Goal: Transaction & Acquisition: Purchase product/service

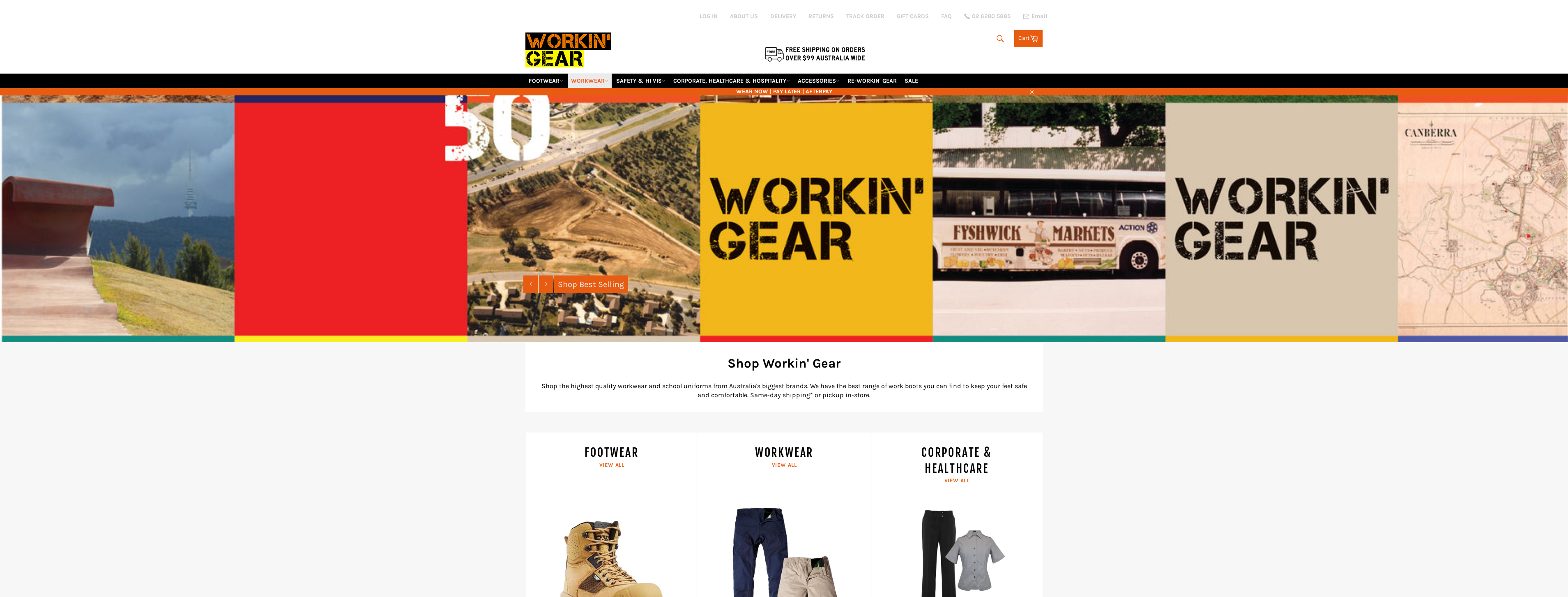
click at [605, 80] on link "WORKWEAR" at bounding box center [590, 81] width 44 height 15
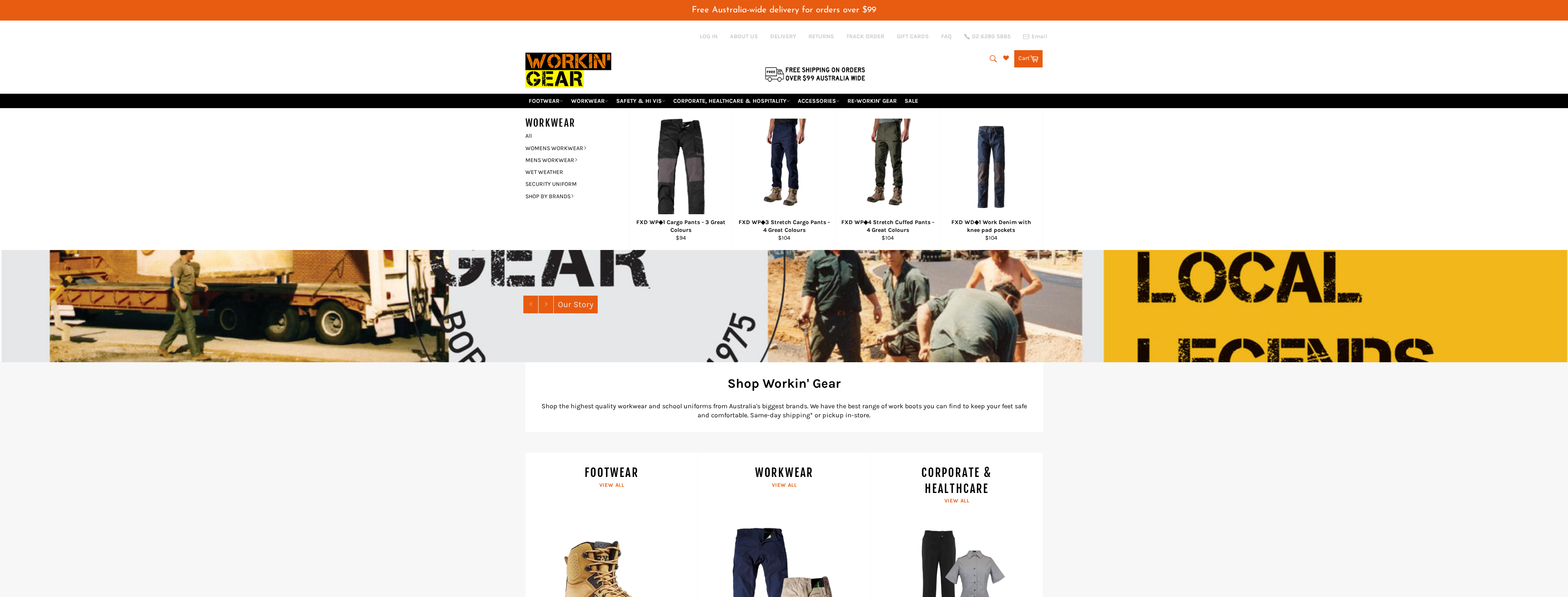
click at [989, 60] on icon "submit" at bounding box center [993, 58] width 9 height 9
type input "thorn resistant"
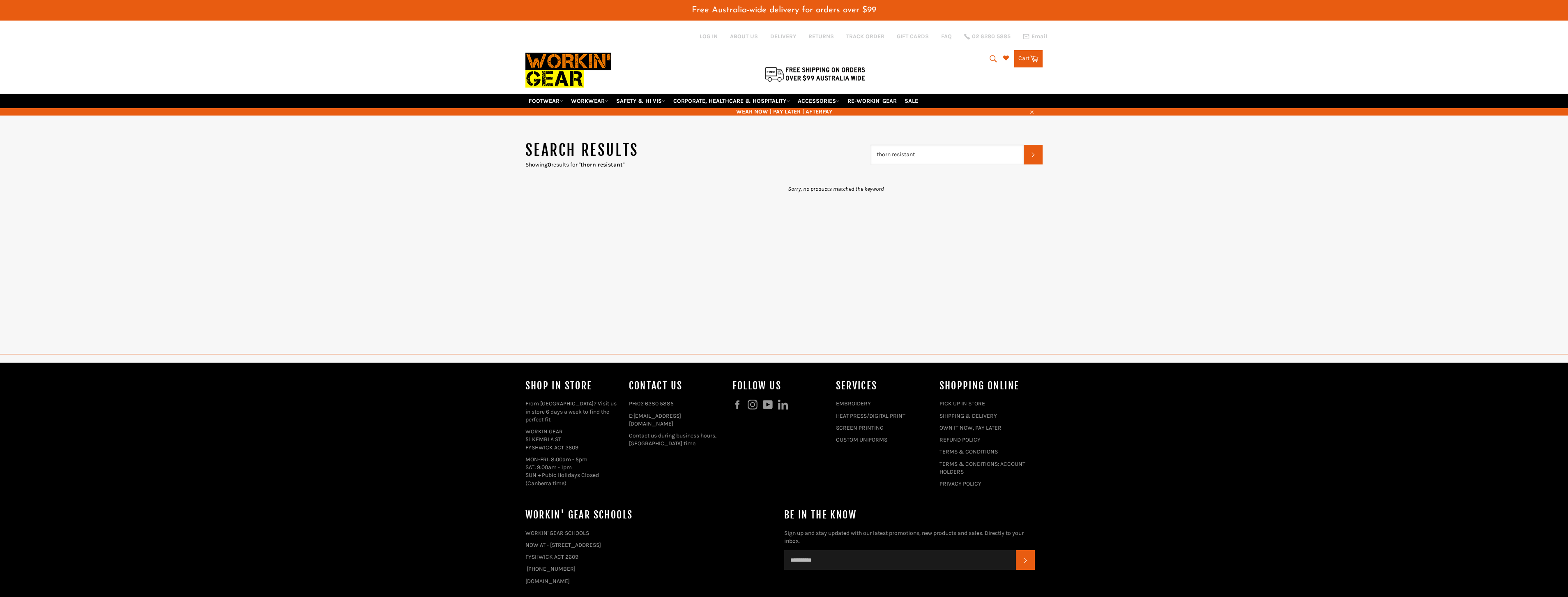
click at [909, 150] on input "thorn resistant" at bounding box center [947, 155] width 153 height 19
type input "thorn proof"
